Goal: Transaction & Acquisition: Purchase product/service

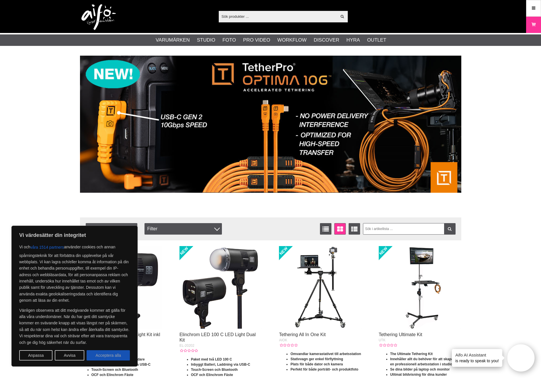
click at [113, 358] on button "Acceptera alla" at bounding box center [108, 355] width 43 height 10
checkbox input "true"
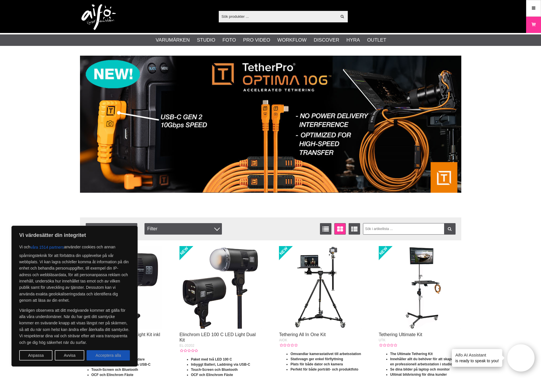
checkbox input "true"
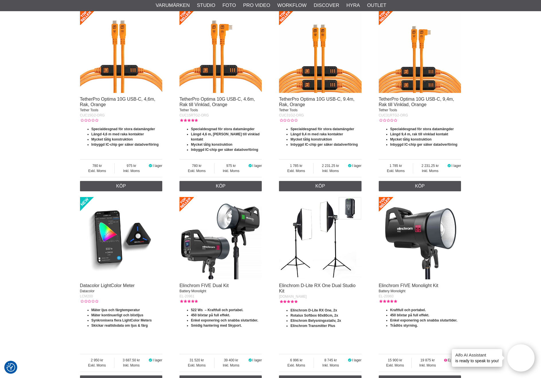
scroll to position [888, 0]
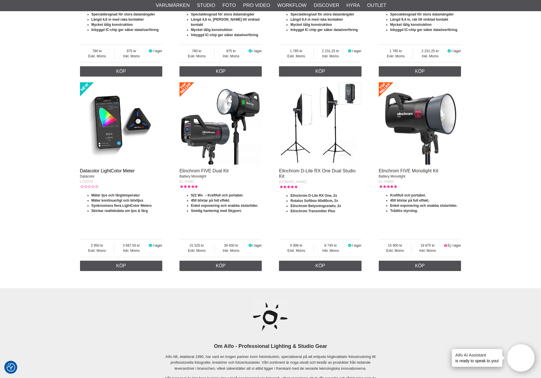
click at [110, 168] on link "Datacolor LightColor Meter" at bounding box center [107, 170] width 55 height 5
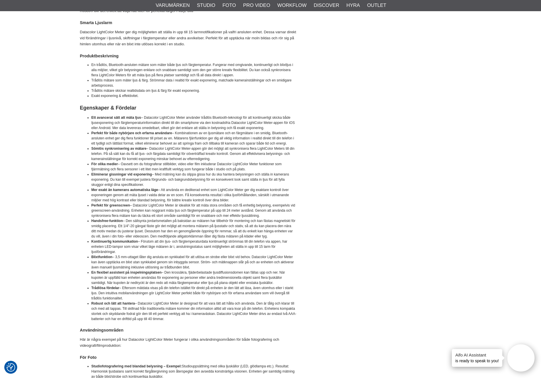
scroll to position [688, 0]
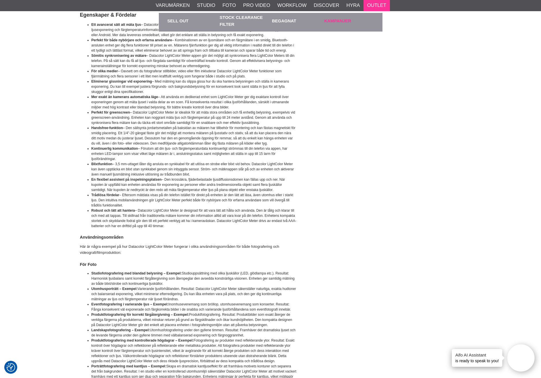
click at [337, 21] on link "Kampanjer" at bounding box center [349, 21] width 50 height 16
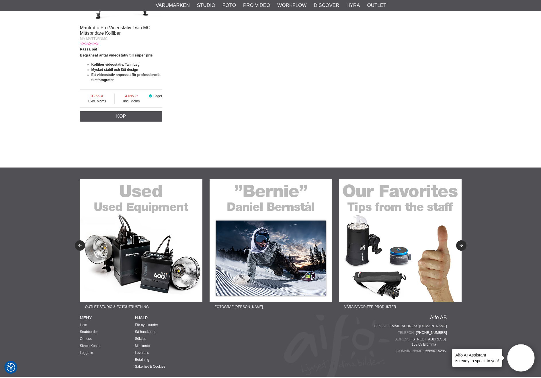
scroll to position [316, 0]
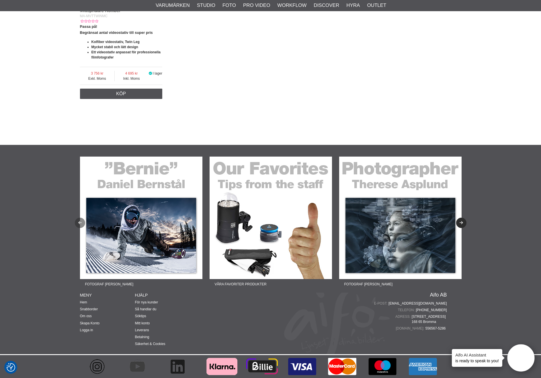
click at [80, 222] on button "Previous" at bounding box center [80, 223] width 10 height 10
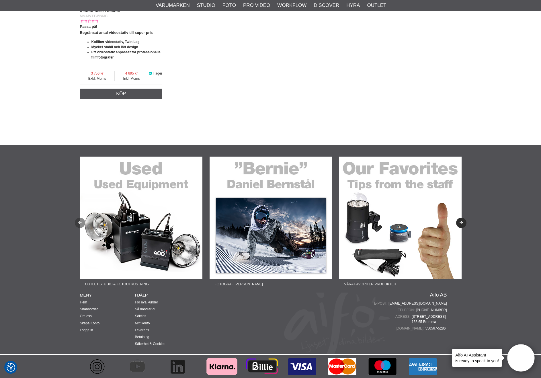
click at [80, 222] on icon "Previous" at bounding box center [79, 223] width 5 height 4
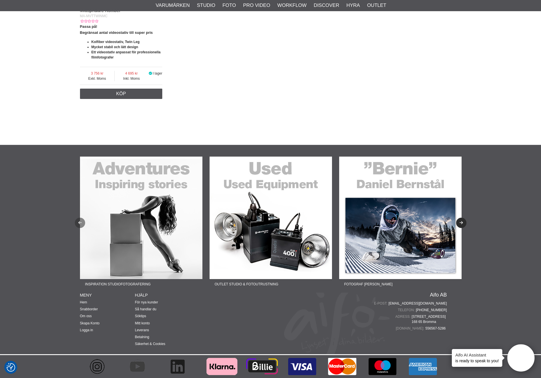
click at [80, 222] on icon "Previous" at bounding box center [79, 223] width 5 height 4
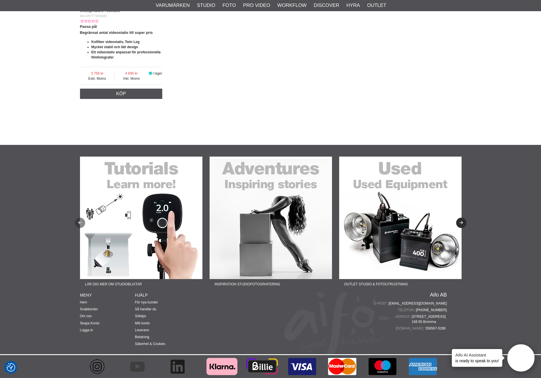
click at [80, 222] on icon "Previous" at bounding box center [79, 223] width 5 height 4
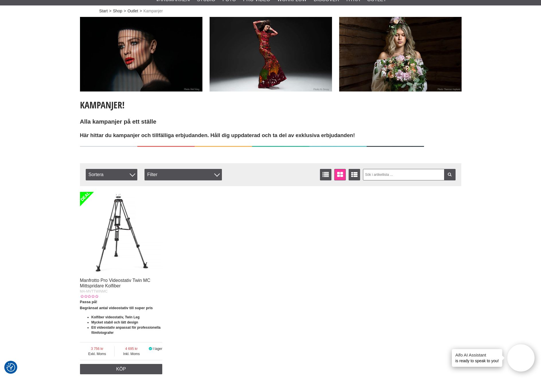
scroll to position [0, 0]
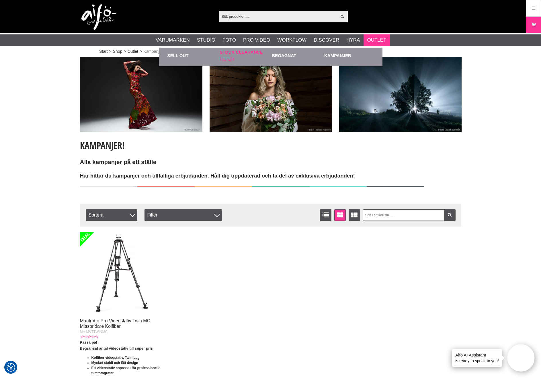
click at [229, 58] on link "Stock Clearance Filter" at bounding box center [245, 56] width 50 height 16
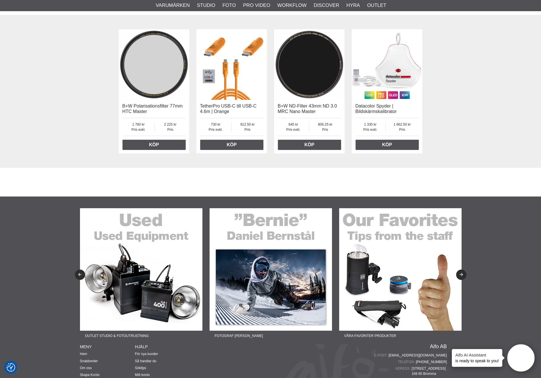
scroll to position [1295, 0]
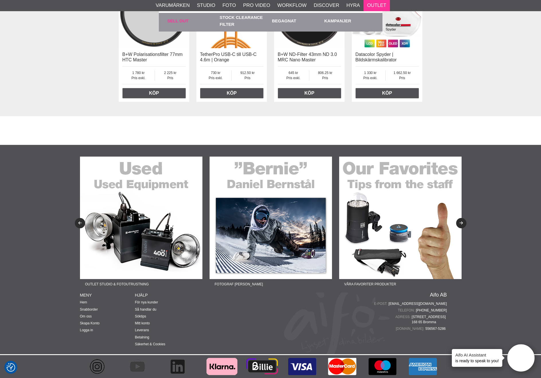
click at [180, 20] on link "Sell out" at bounding box center [192, 21] width 50 height 16
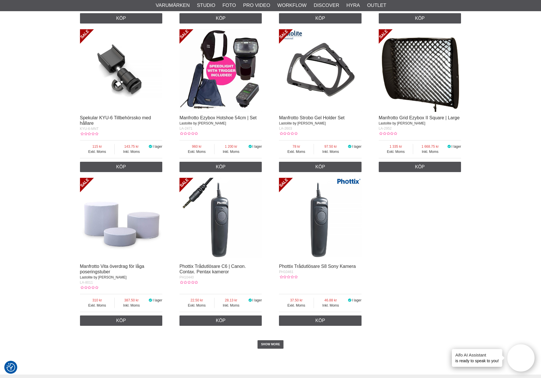
scroll to position [888, 0]
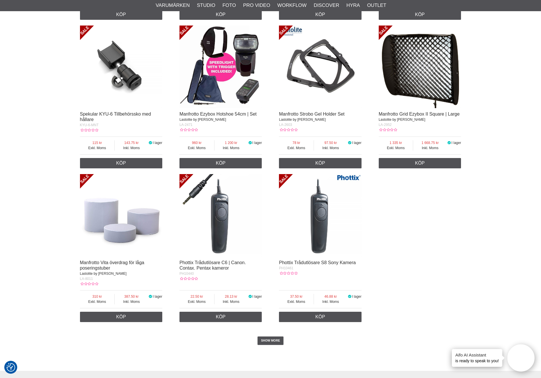
click at [318, 219] on img at bounding box center [320, 215] width 83 height 83
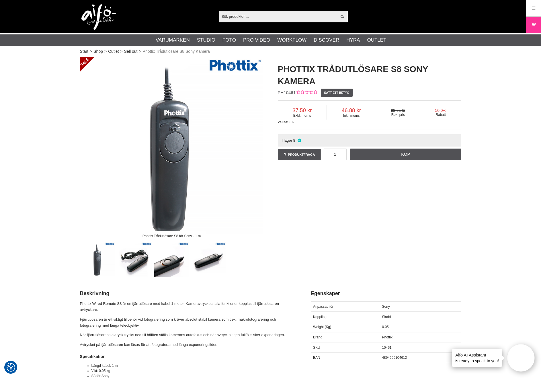
click at [169, 265] on img at bounding box center [171, 259] width 35 height 35
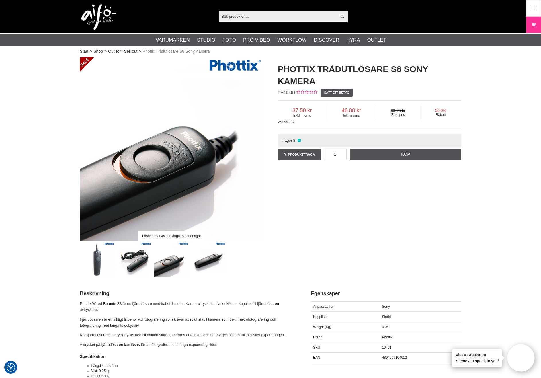
click at [195, 267] on img at bounding box center [208, 259] width 35 height 35
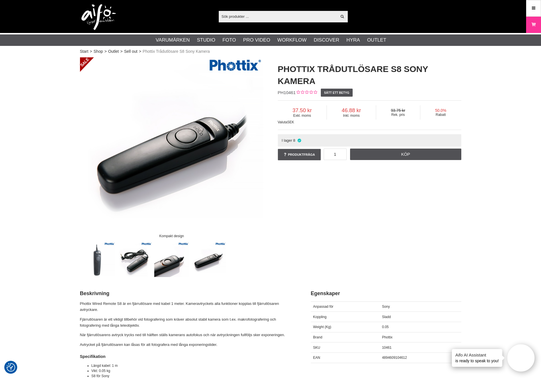
click at [94, 263] on img at bounding box center [97, 259] width 35 height 35
